Goal: Task Accomplishment & Management: Use online tool/utility

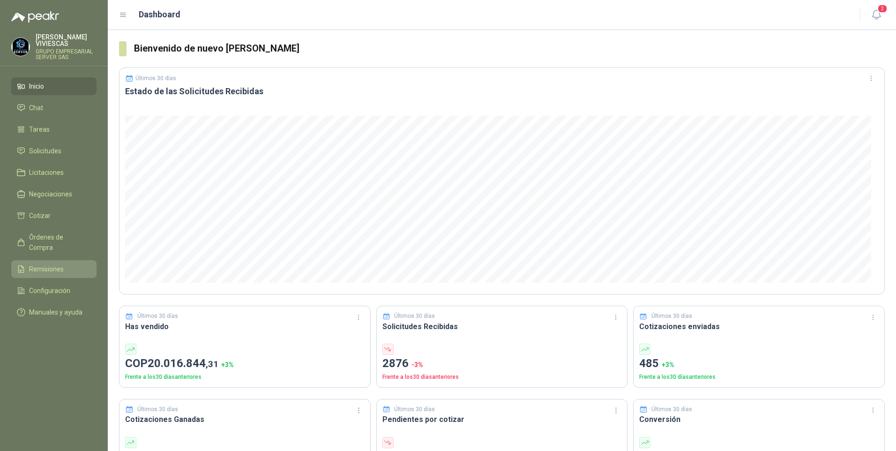
click at [46, 264] on span "Remisiones" at bounding box center [46, 269] width 35 height 10
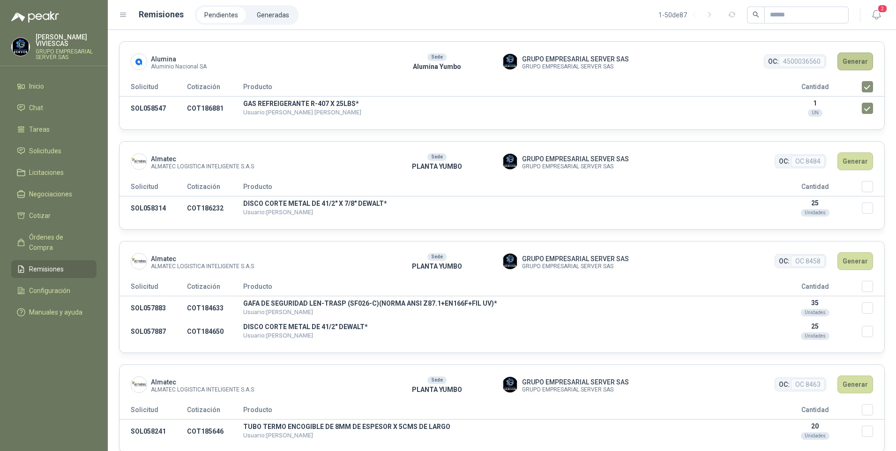
click at [850, 63] on button "Generar" at bounding box center [855, 61] width 36 height 18
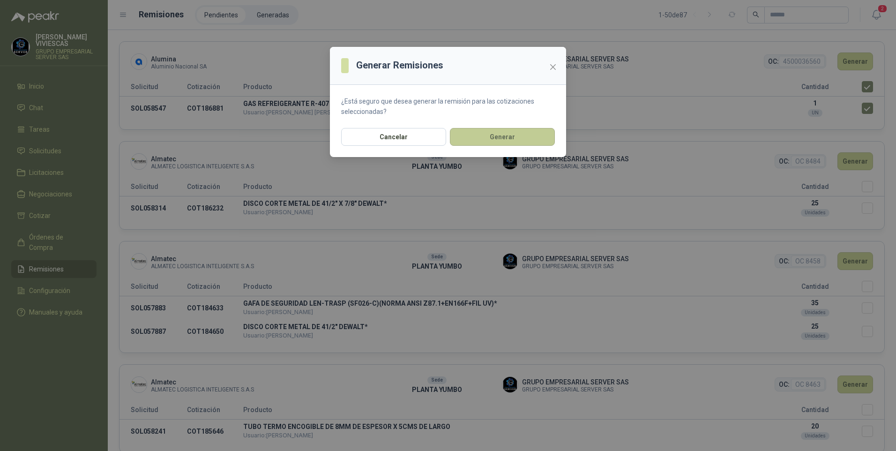
click at [502, 134] on button "Generar" at bounding box center [502, 137] width 105 height 18
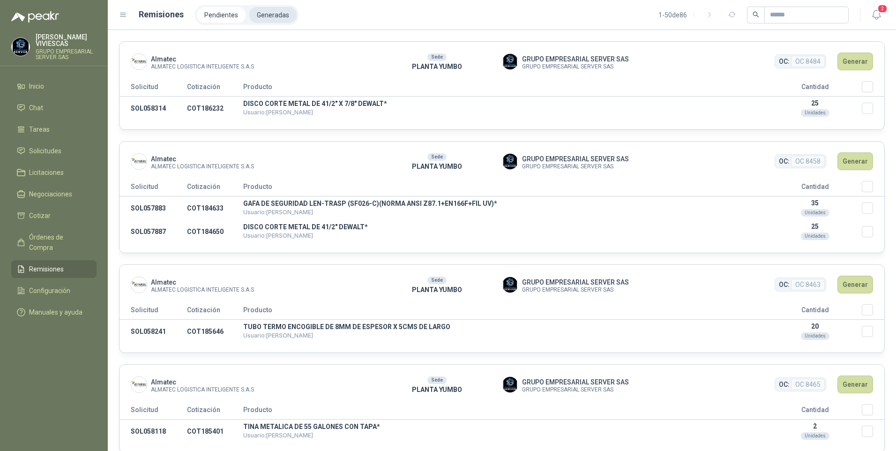
click at [262, 13] on li "Generadas" at bounding box center [272, 15] width 47 height 16
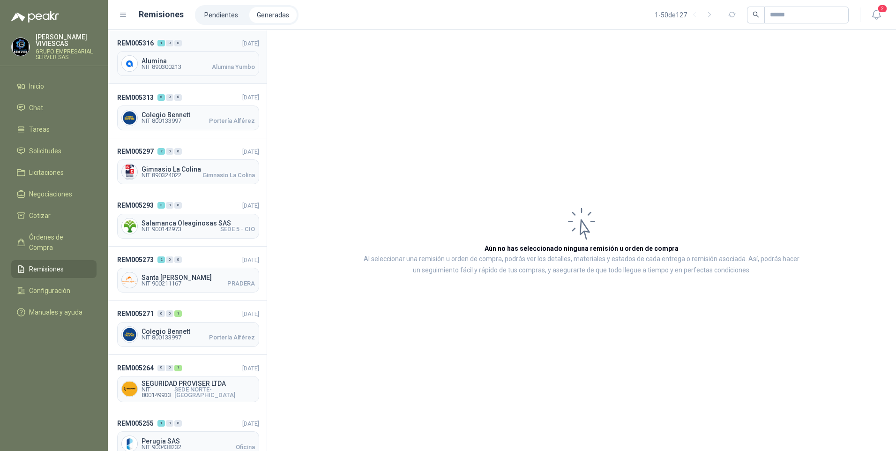
click at [181, 69] on span "NIT 890300213" at bounding box center [161, 67] width 40 height 6
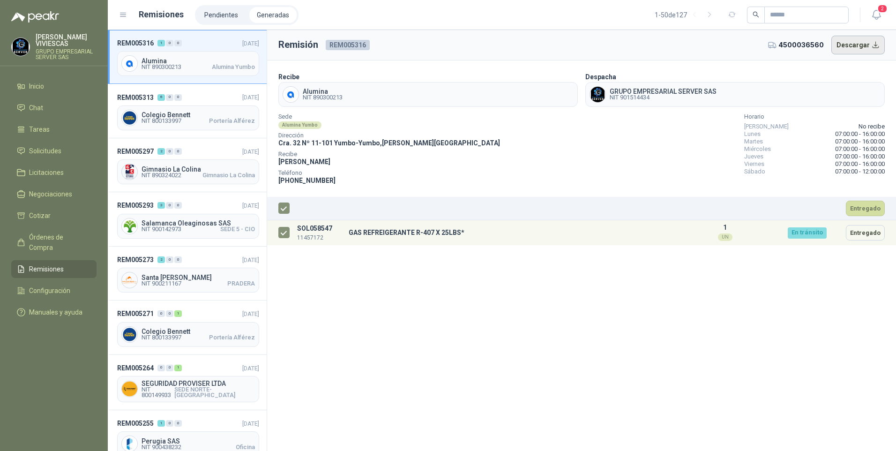
click at [872, 46] on button "Descargar" at bounding box center [858, 45] width 54 height 19
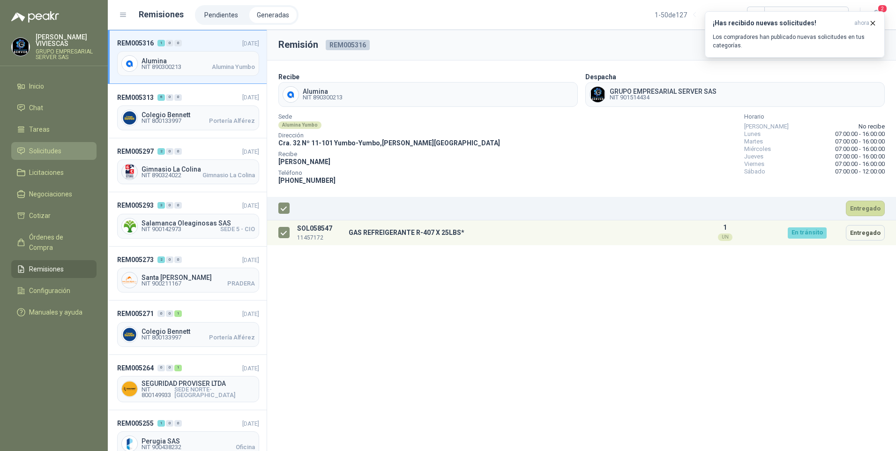
click at [44, 150] on span "Solicitudes" at bounding box center [45, 151] width 32 height 10
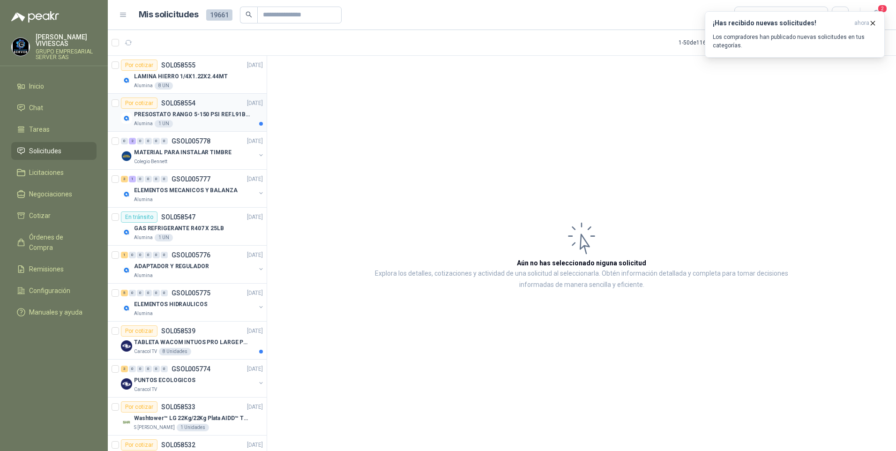
click at [188, 127] on div "Alumina 1 UN" at bounding box center [198, 123] width 129 height 7
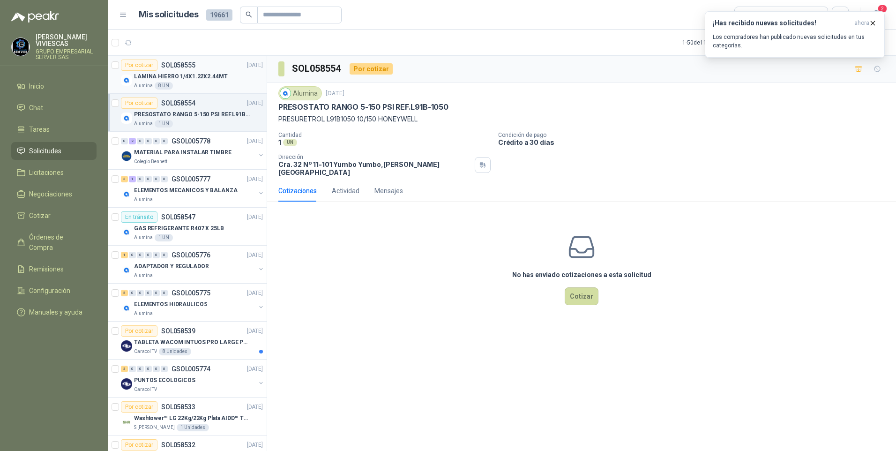
click at [192, 81] on p "LAMINA HIERRO 1/4X1.22X2.44MT" at bounding box center [181, 76] width 94 height 9
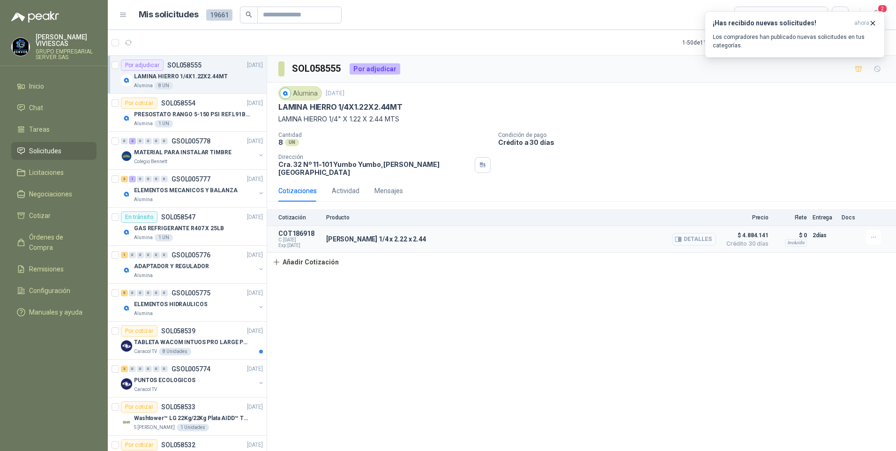
click at [700, 236] on button "Detalles" at bounding box center [694, 239] width 44 height 13
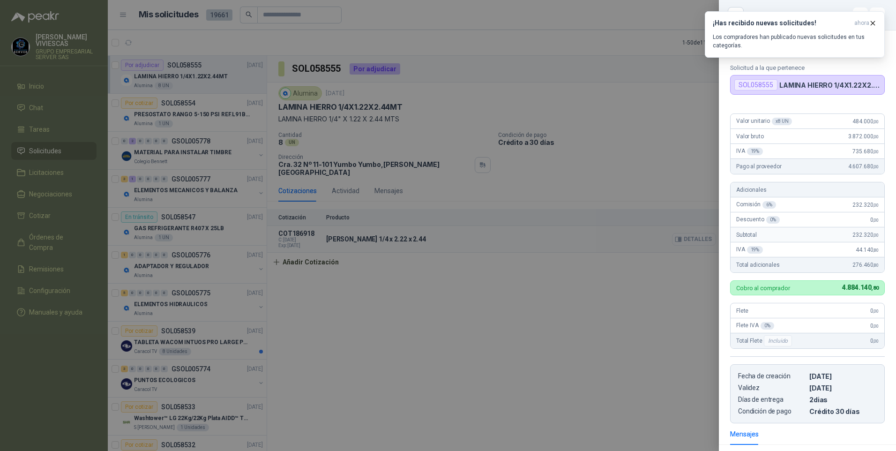
scroll to position [123, 0]
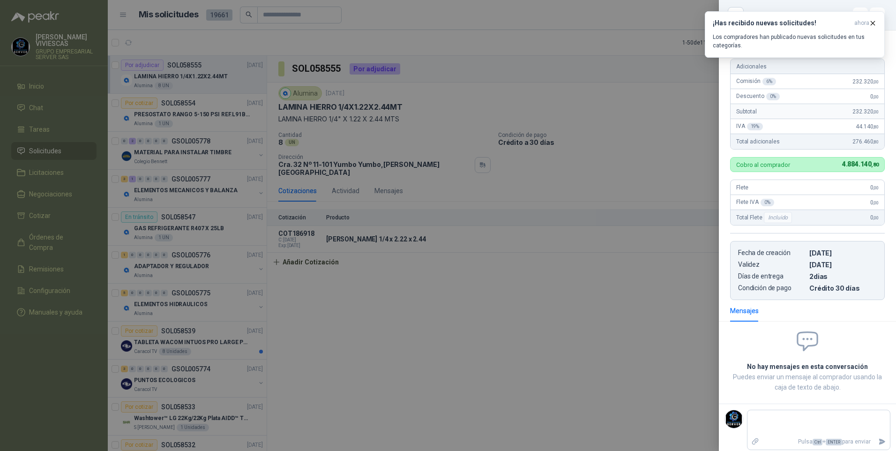
drag, startPoint x: 523, startPoint y: 345, endPoint x: 528, endPoint y: 334, distance: 12.4
click at [523, 343] on div at bounding box center [448, 225] width 896 height 451
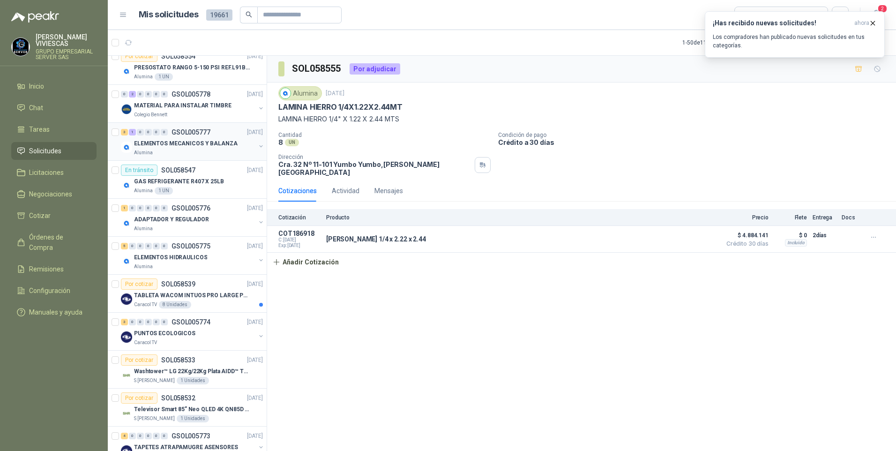
scroll to position [0, 0]
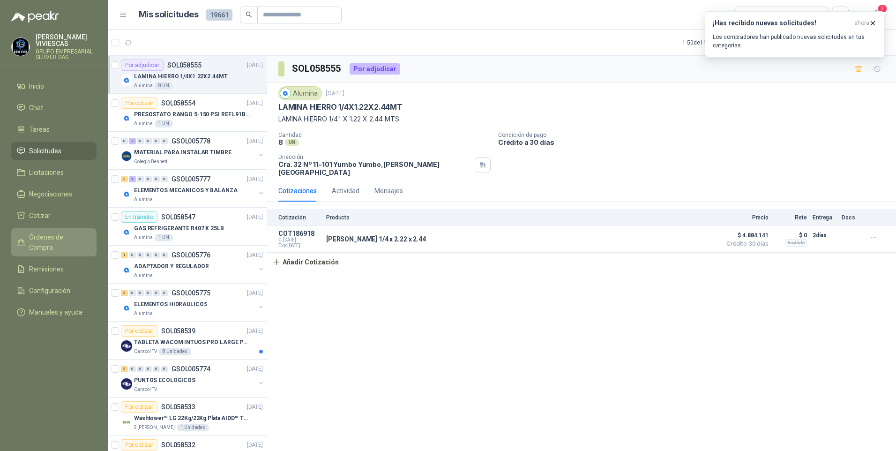
click at [47, 239] on span "Órdenes de Compra" at bounding box center [58, 242] width 59 height 21
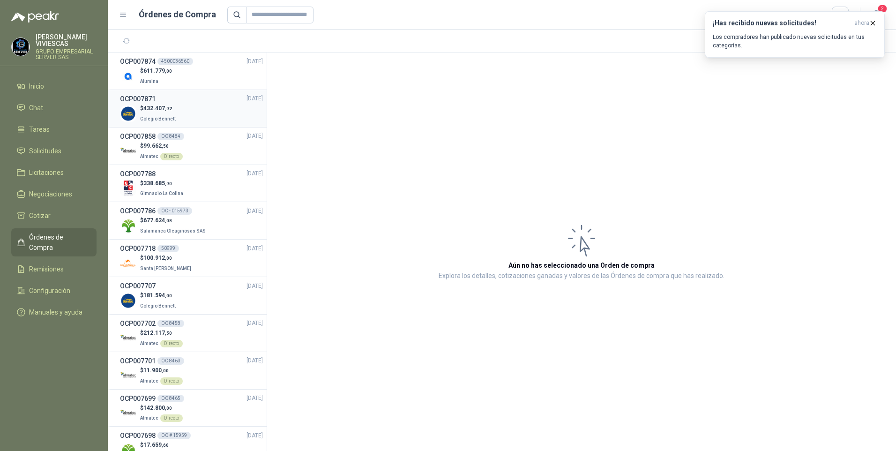
click at [159, 110] on span "432.407 ,92" at bounding box center [157, 108] width 29 height 7
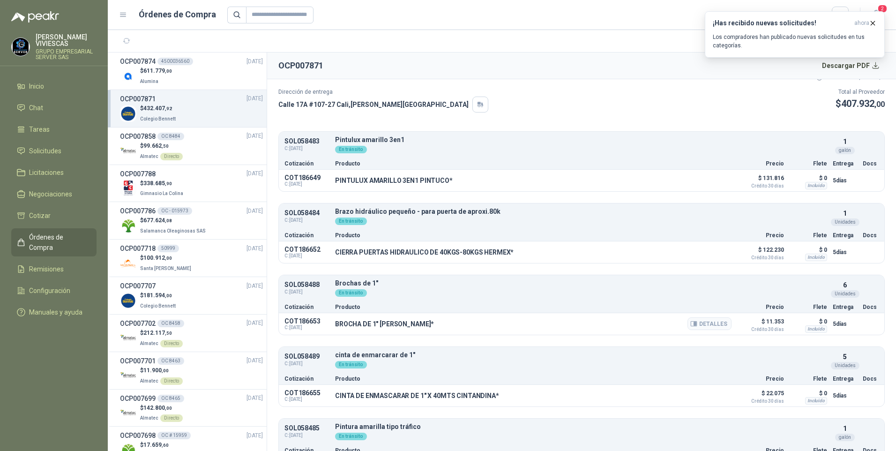
scroll to position [151, 0]
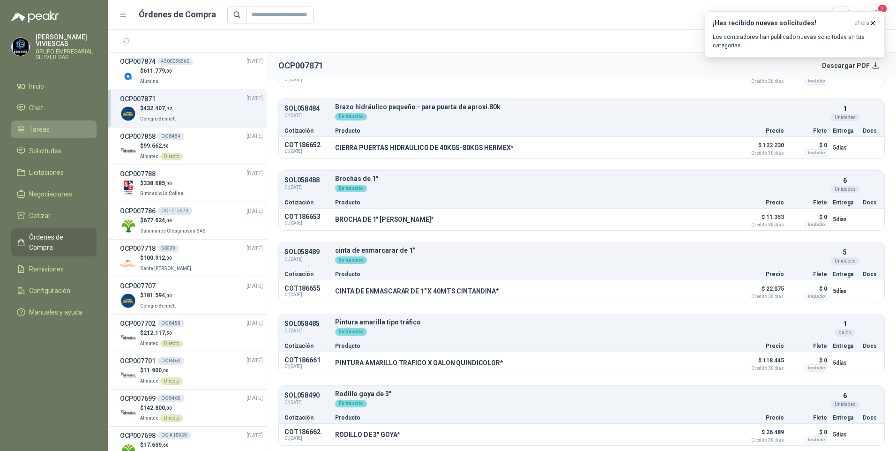
click at [45, 129] on span "Tareas" at bounding box center [39, 129] width 21 height 10
click at [40, 152] on span "Solicitudes" at bounding box center [45, 151] width 32 height 10
